Goal: Find specific page/section: Find specific page/section

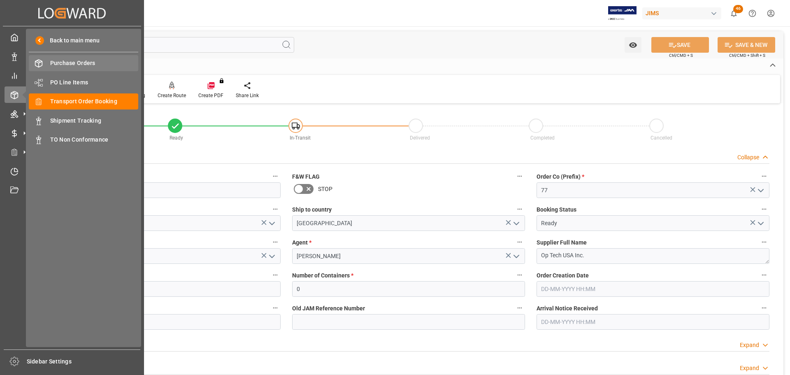
click at [61, 63] on span "Purchase Orders" at bounding box center [94, 63] width 88 height 9
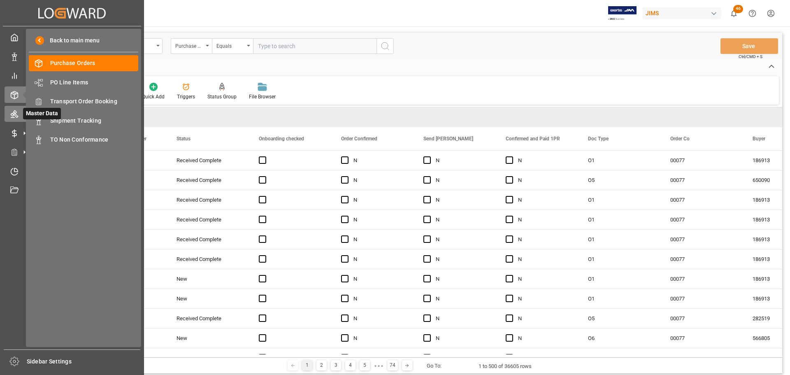
click at [13, 113] on icon at bounding box center [14, 114] width 7 height 7
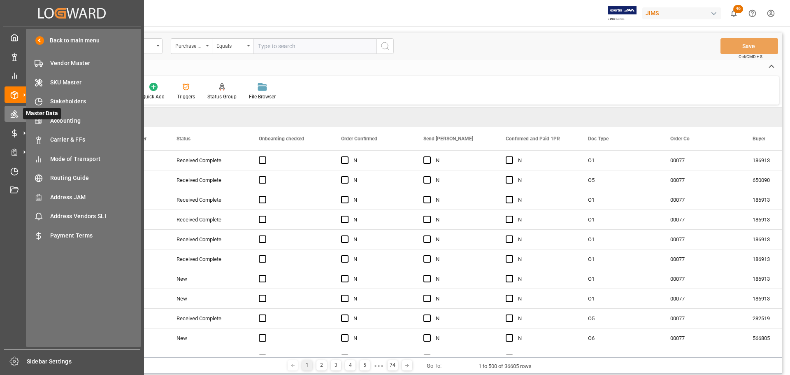
drag, startPoint x: 54, startPoint y: 61, endPoint x: 14, endPoint y: 117, distance: 68.4
click at [54, 61] on span "Vendor Master" at bounding box center [94, 63] width 88 height 9
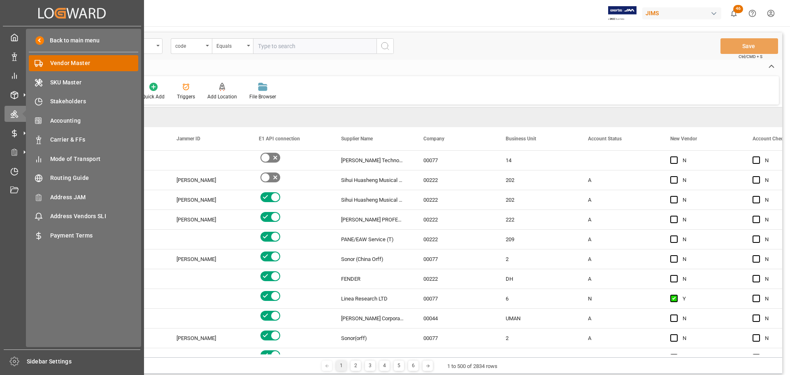
click at [70, 62] on span "Vendor Master" at bounding box center [94, 63] width 88 height 9
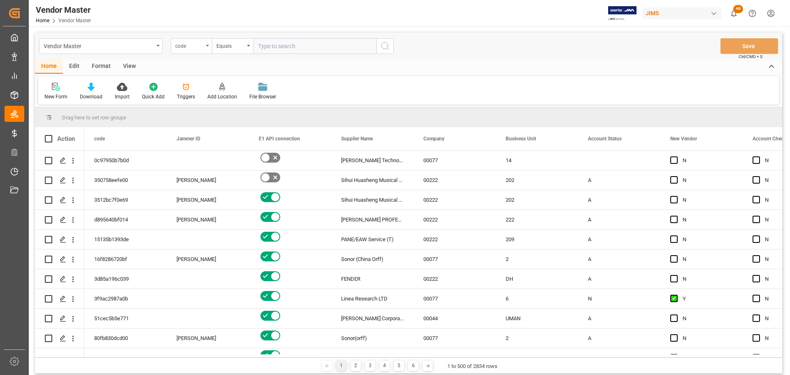
click at [192, 48] on div "code" at bounding box center [189, 44] width 28 height 9
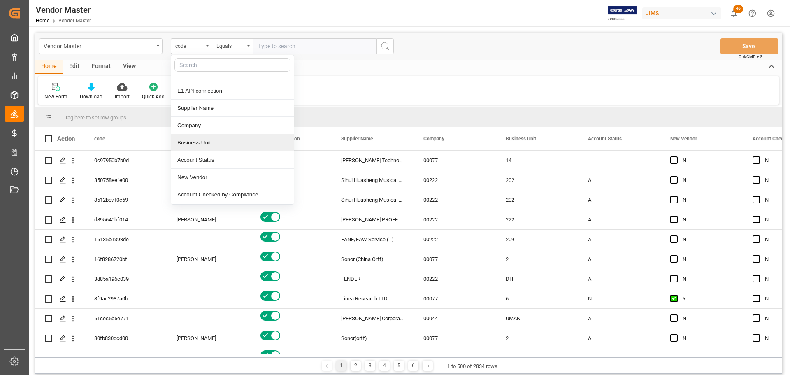
scroll to position [82, 0]
click at [226, 156] on div "Supplier Number" at bounding box center [232, 157] width 123 height 17
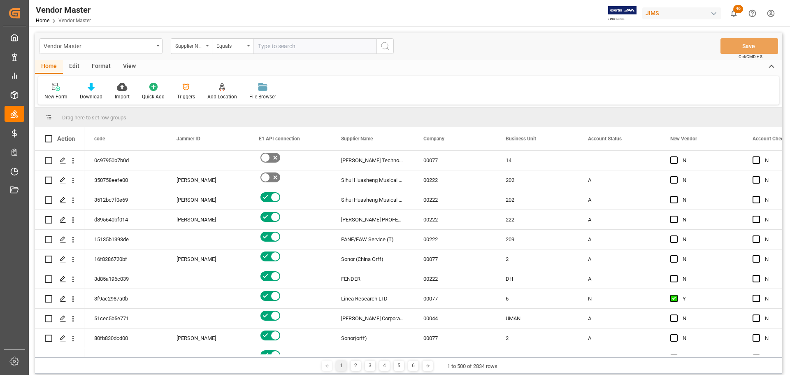
click at [273, 45] on input "text" at bounding box center [314, 46] width 123 height 16
paste input "399744"
type input "399744"
click at [390, 50] on icon "search button" at bounding box center [385, 46] width 10 height 10
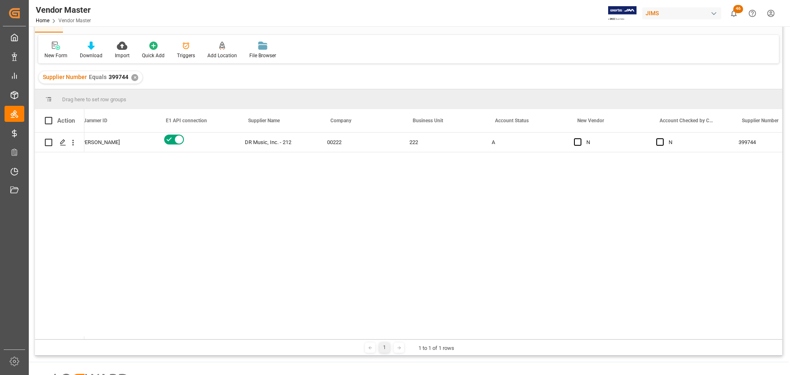
scroll to position [0, 100]
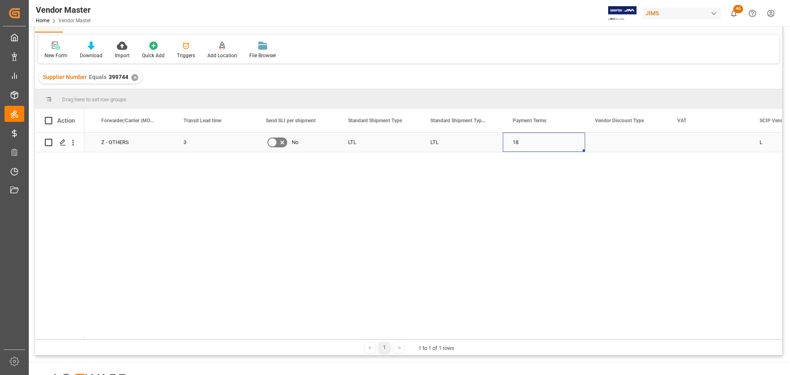
click at [529, 142] on div "18" at bounding box center [544, 142] width 82 height 19
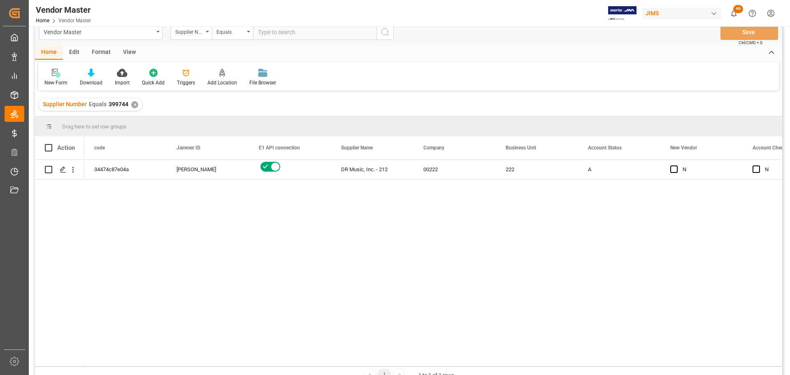
scroll to position [0, 0]
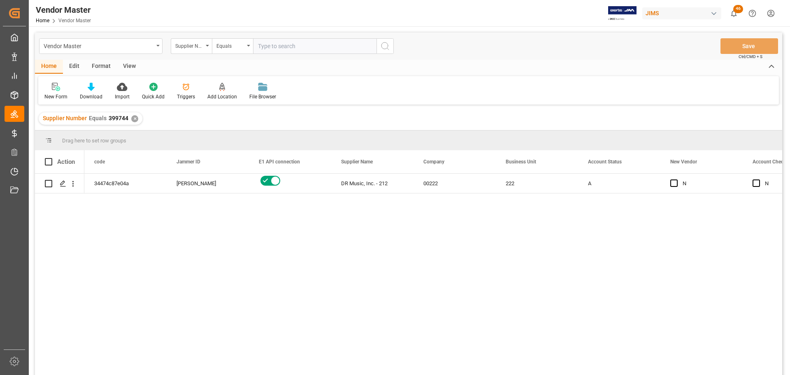
click at [131, 120] on div "✕" at bounding box center [134, 118] width 7 height 7
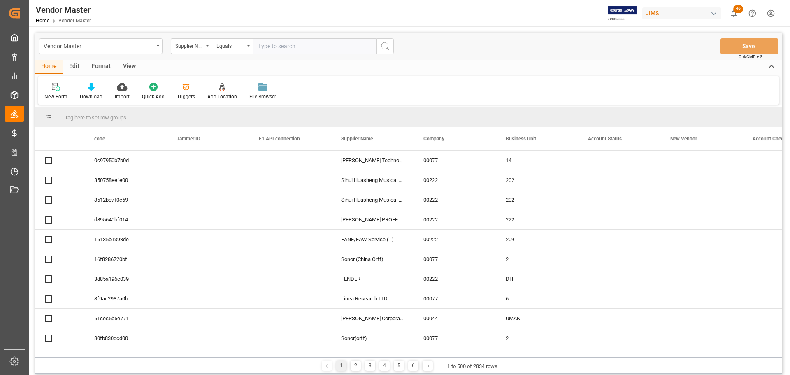
click at [279, 48] on input "text" at bounding box center [314, 46] width 123 height 16
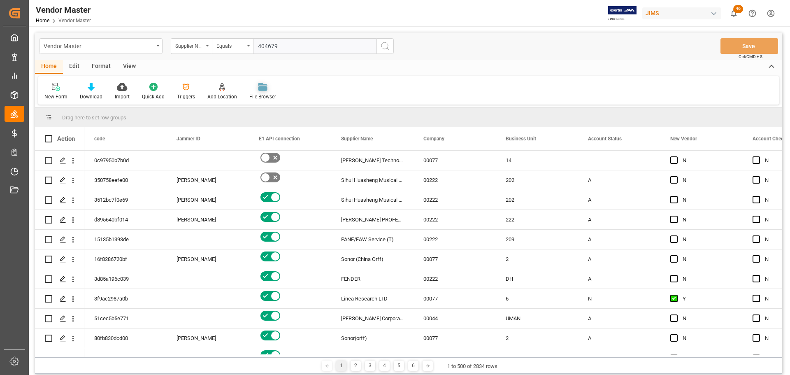
type input "404679"
click at [387, 48] on icon "search button" at bounding box center [385, 46] width 10 height 10
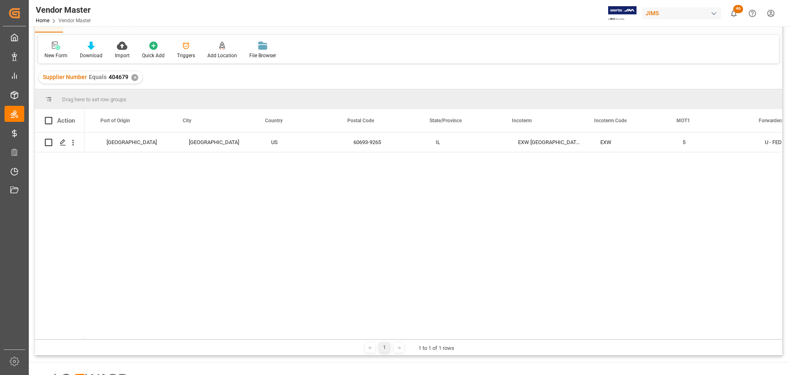
scroll to position [0, 1658]
